Goal: Transaction & Acquisition: Purchase product/service

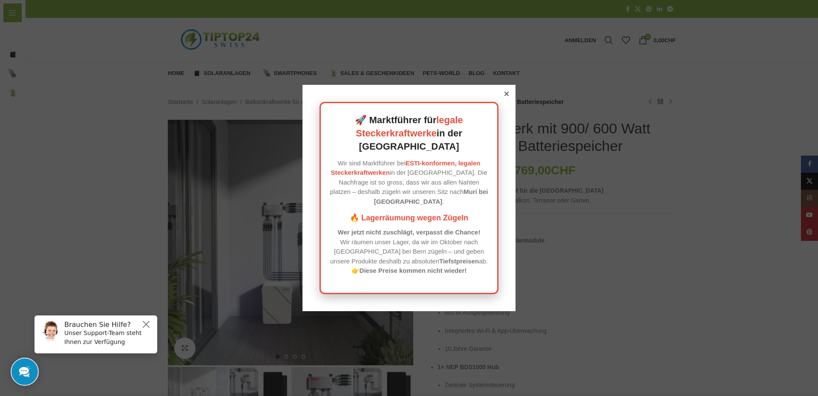
click at [509, 103] on div "🚀 Marktführer für legale Steckerkraftwerke in der [GEOGRAPHIC_DATA] Wir sind Ma…" at bounding box center [408, 198] width 213 height 226
click at [504, 96] on icon at bounding box center [506, 94] width 4 height 4
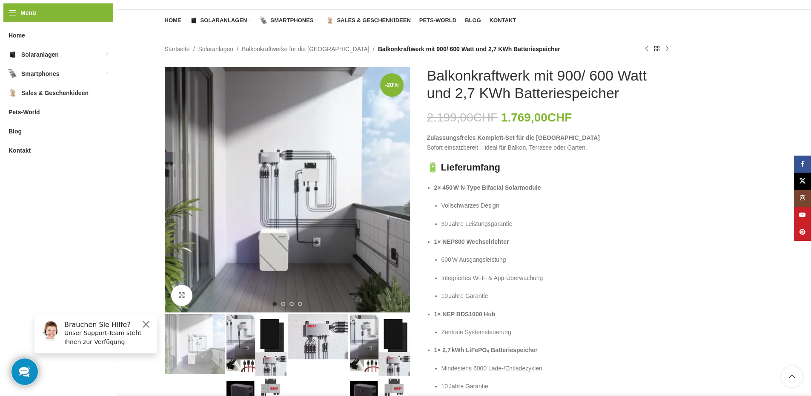
scroll to position [85, 0]
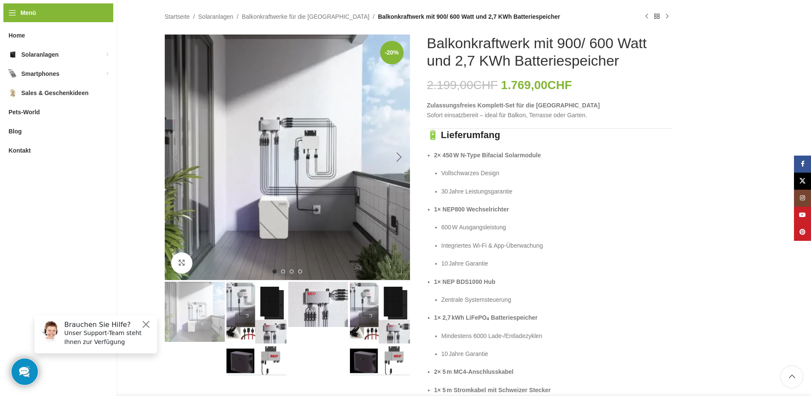
click at [403, 152] on div "Next slide" at bounding box center [399, 156] width 21 height 21
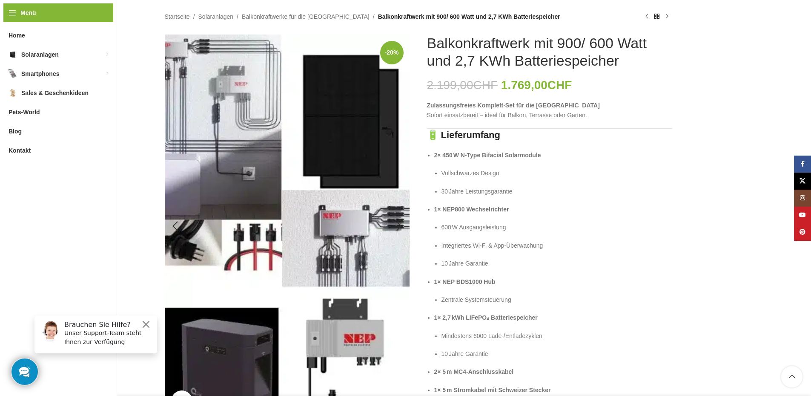
click at [384, 163] on img "2 / 4" at bounding box center [287, 225] width 245 height 383
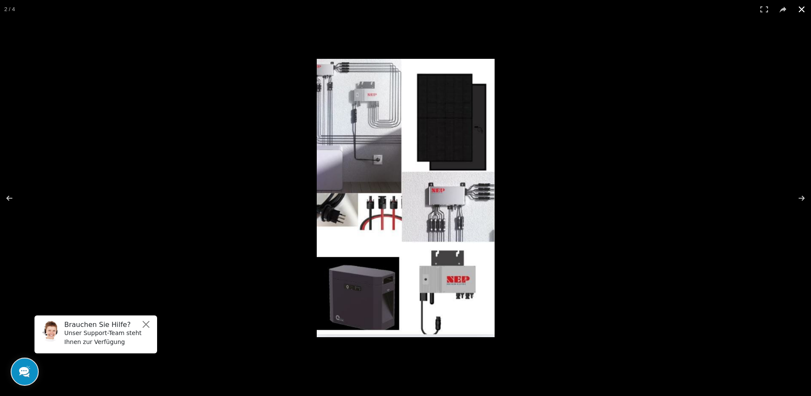
click at [803, 8] on button at bounding box center [802, 9] width 19 height 19
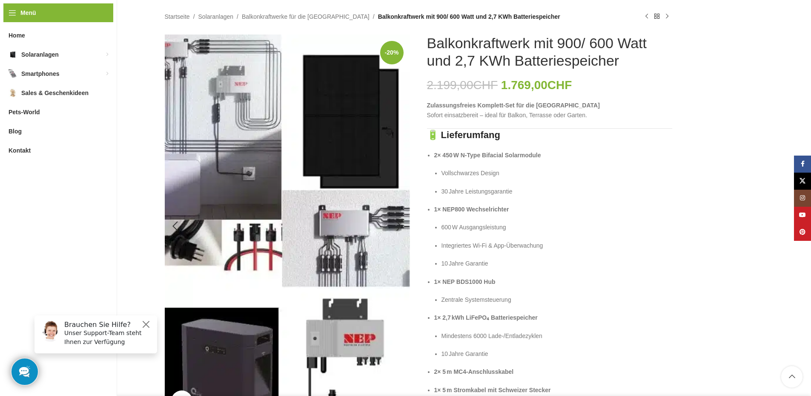
click at [388, 170] on img "2 / 4" at bounding box center [287, 225] width 245 height 383
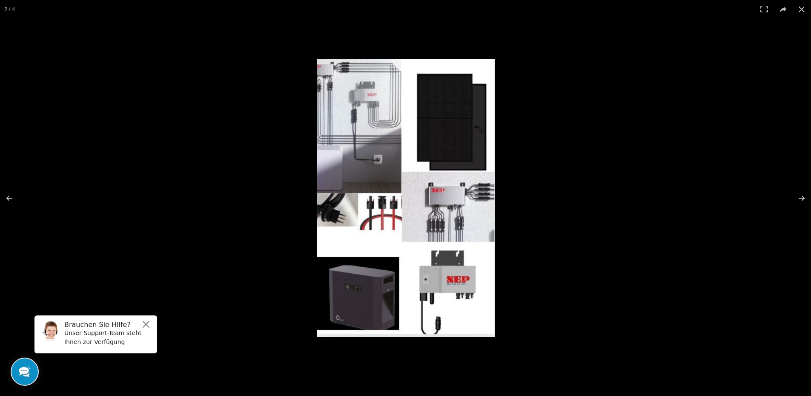
click at [388, 170] on img at bounding box center [406, 198] width 178 height 278
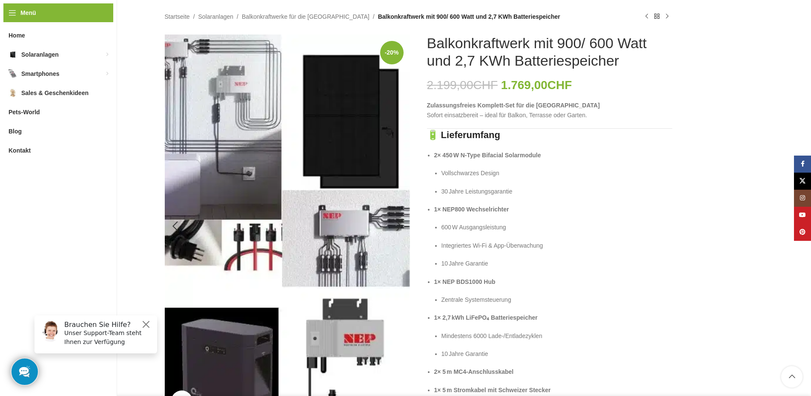
click at [370, 170] on img "2 / 4" at bounding box center [287, 225] width 245 height 383
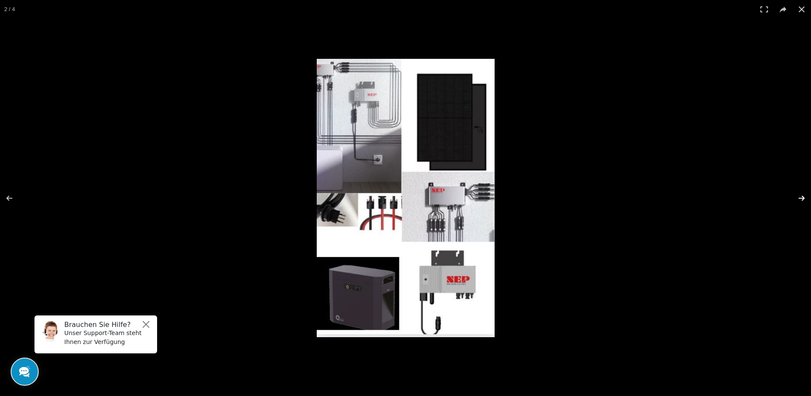
click at [799, 189] on button at bounding box center [796, 198] width 30 height 43
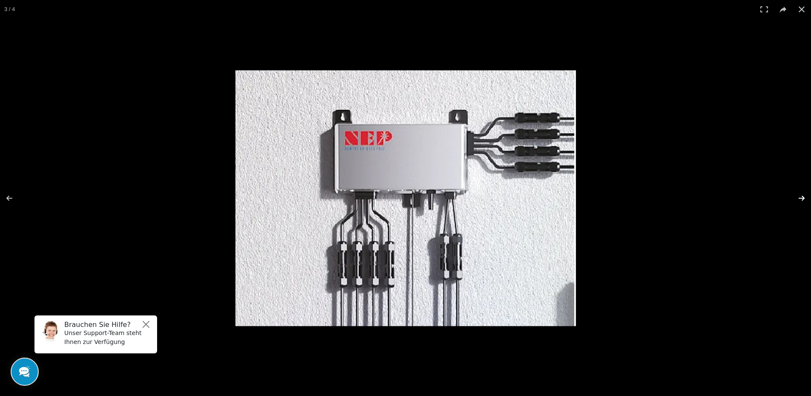
click at [799, 202] on button at bounding box center [796, 198] width 30 height 43
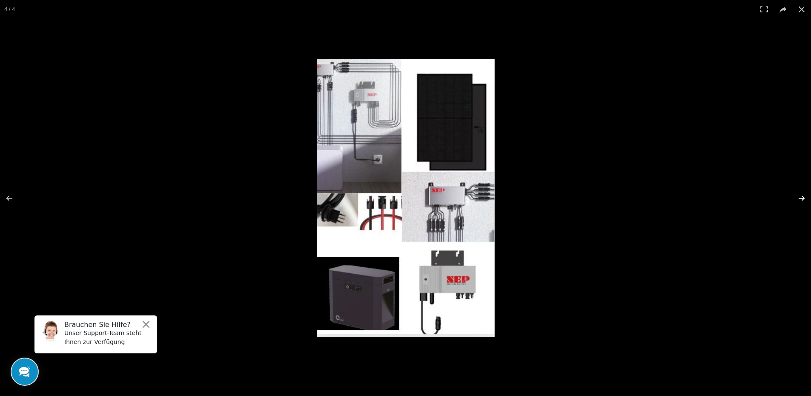
click at [799, 203] on button at bounding box center [796, 198] width 30 height 43
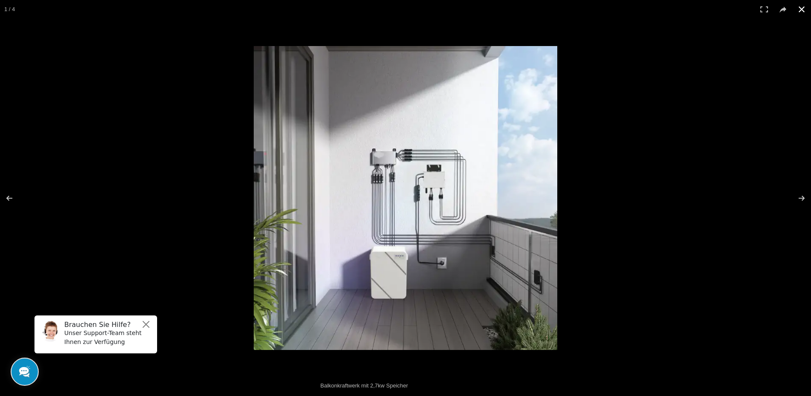
click at [805, 11] on button at bounding box center [802, 9] width 19 height 19
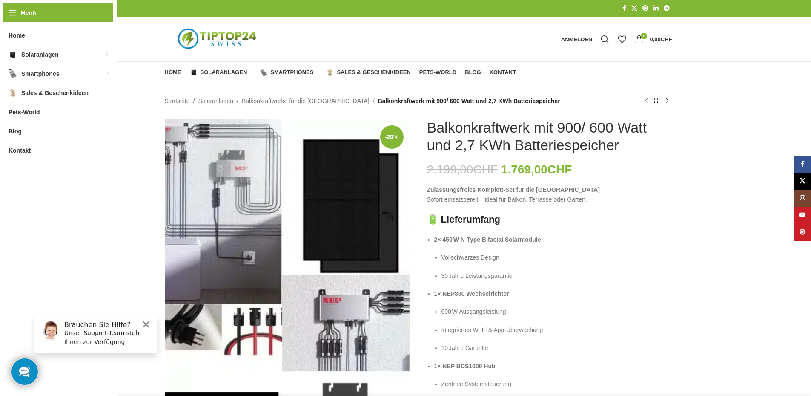
scroll to position [0, 0]
